Goal: Find specific page/section: Find specific page/section

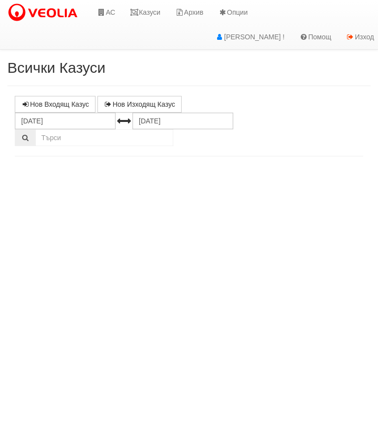
select select "10"
select select "1"
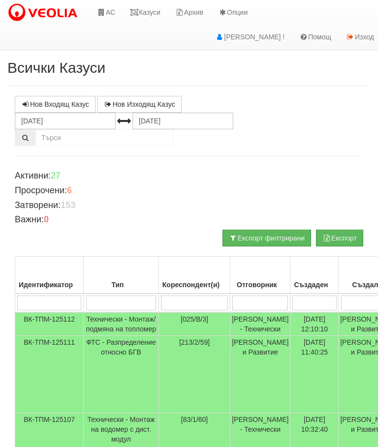
click at [144, 4] on link "Казуси" at bounding box center [144, 12] width 45 height 25
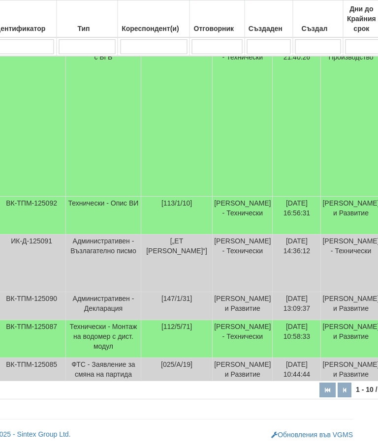
scroll to position [607, 0]
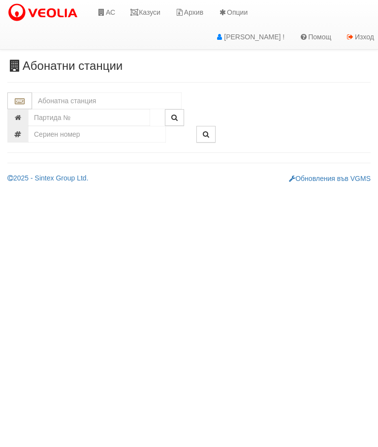
click at [151, 13] on link "Казуси" at bounding box center [144, 12] width 45 height 25
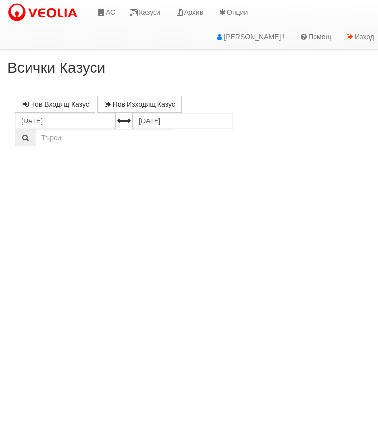
select select "10"
select select "1"
